Goal: Information Seeking & Learning: Learn about a topic

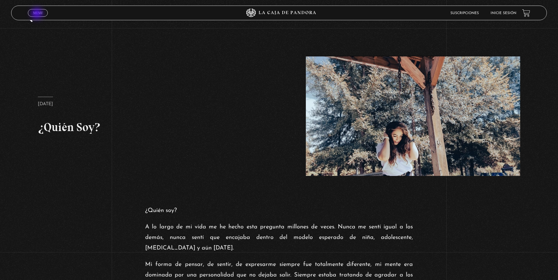
click at [38, 14] on span "Menu" at bounding box center [38, 13] width 10 height 4
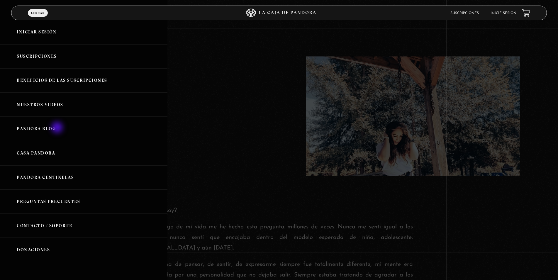
scroll to position [4, 0]
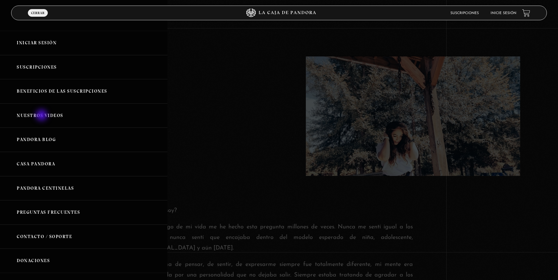
click at [42, 116] on link "Nuestros Videos" at bounding box center [83, 116] width 167 height 24
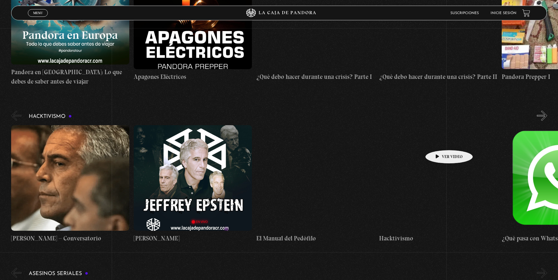
scroll to position [1346, 0]
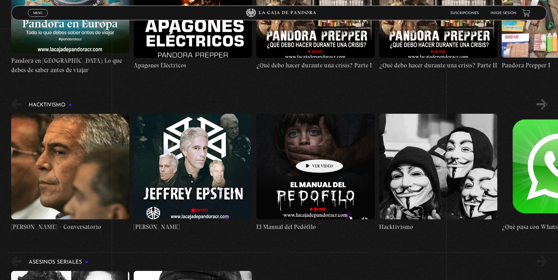
click at [310, 150] on figure at bounding box center [315, 167] width 118 height 106
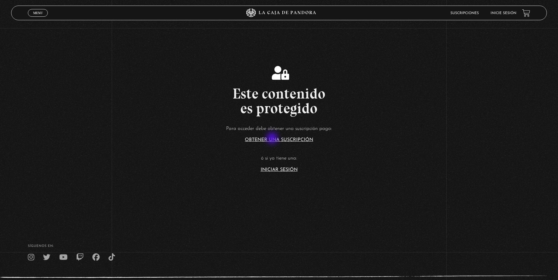
click at [273, 139] on link "Obtener una suscripción" at bounding box center [279, 140] width 68 height 5
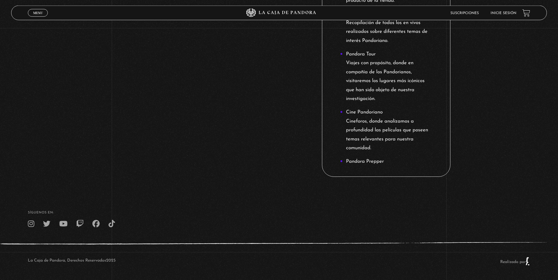
scroll to position [637, 0]
click at [65, 223] on icon at bounding box center [63, 223] width 8 height 7
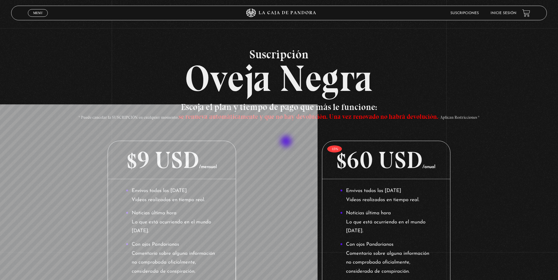
scroll to position [0, 0]
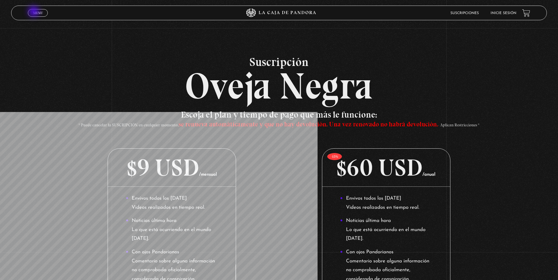
click at [34, 12] on span "Menu" at bounding box center [38, 13] width 10 height 4
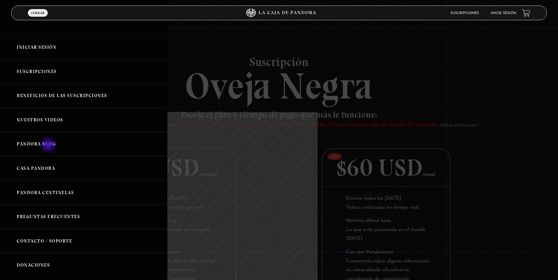
click at [49, 146] on link "Pandora Blog" at bounding box center [83, 144] width 167 height 24
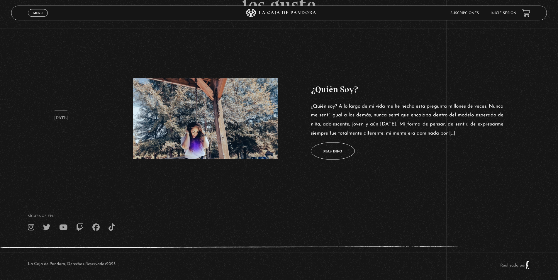
scroll to position [236, 0]
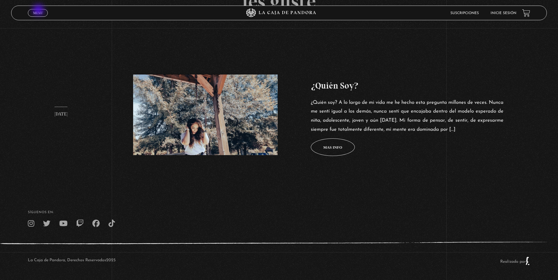
click at [39, 11] on link "Menu Cerrar" at bounding box center [38, 13] width 20 height 8
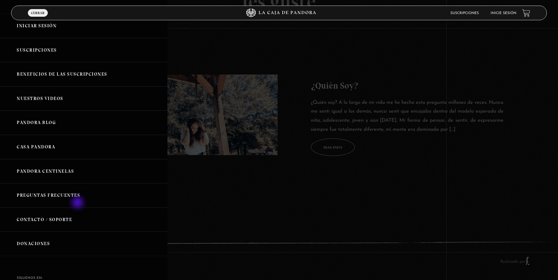
scroll to position [39, 0]
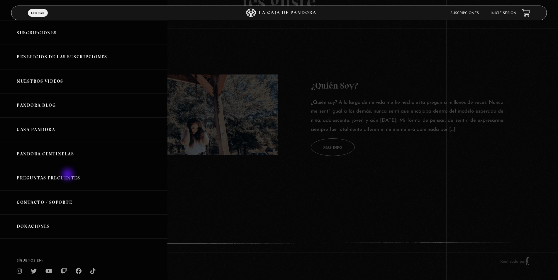
click at [68, 175] on link "Preguntas Frecuentes" at bounding box center [83, 178] width 167 height 24
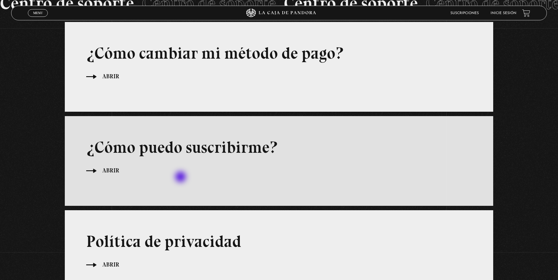
scroll to position [60, 0]
click at [108, 170] on span "Abrir" at bounding box center [110, 170] width 17 height 9
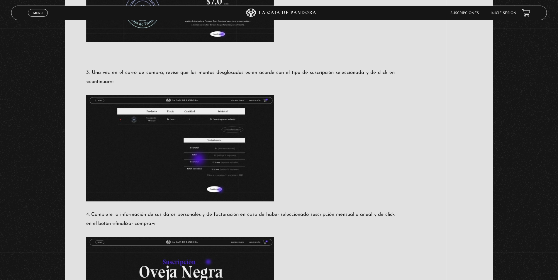
scroll to position [491, 0]
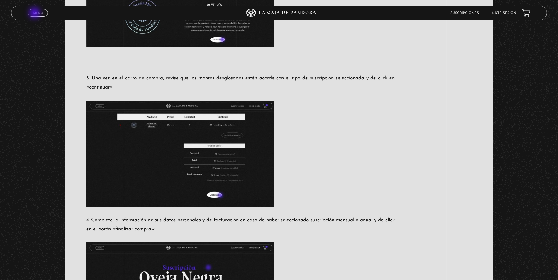
click at [35, 13] on span "Menu" at bounding box center [38, 13] width 10 height 4
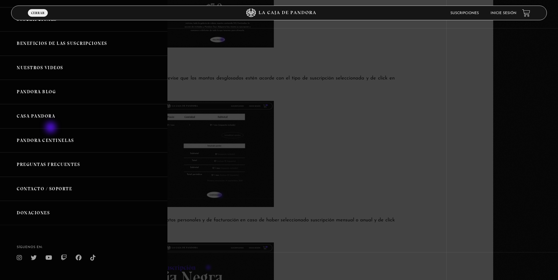
scroll to position [62, 0]
